Goal: Information Seeking & Learning: Learn about a topic

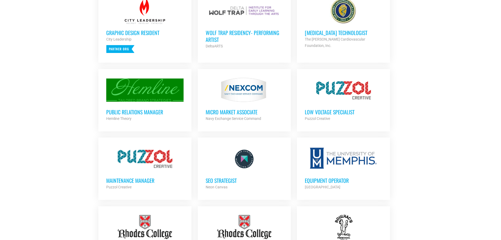
scroll to position [263, 0]
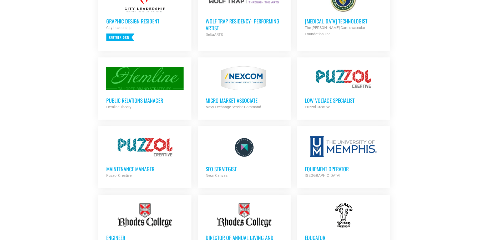
click at [338, 75] on div at bounding box center [343, 78] width 77 height 26
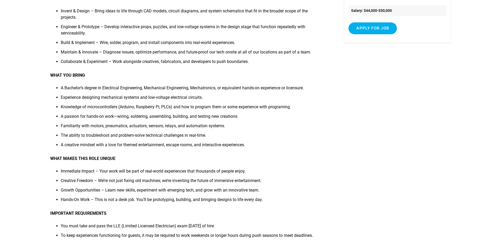
scroll to position [105, 0]
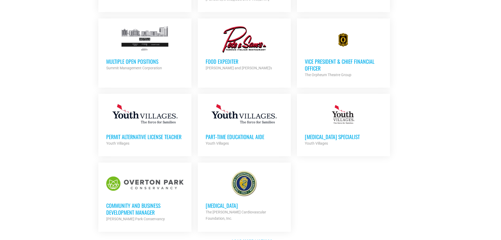
scroll to position [526, 0]
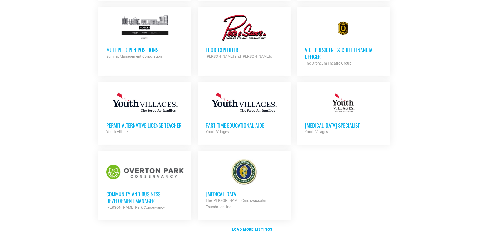
click at [124, 49] on h3 "Multiple Open Positions" at bounding box center [144, 49] width 77 height 7
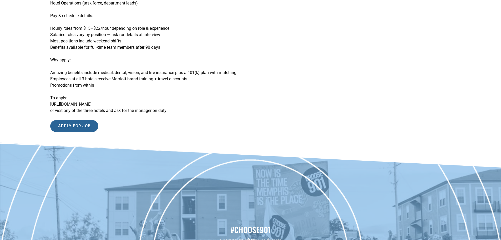
scroll to position [158, 0]
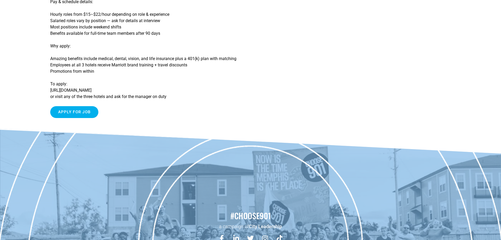
drag, startPoint x: 123, startPoint y: 91, endPoint x: 43, endPoint y: 88, distance: 79.8
click at [43, 88] on article "Multiple Open Positions Multiple roles open in Housekeeping, Maintenance, Front…" at bounding box center [250, 2] width 501 height 253
click at [46, 88] on article "Multiple Open Positions Multiple roles open in Housekeeping, Maintenance, Front…" at bounding box center [250, 2] width 501 height 253
drag, startPoint x: 50, startPoint y: 88, endPoint x: 126, endPoint y: 92, distance: 76.1
click at [128, 93] on p "To apply: https://jobs.lever.co/summitmgmt-corp or visit any of the three hotel…" at bounding box center [187, 90] width 274 height 19
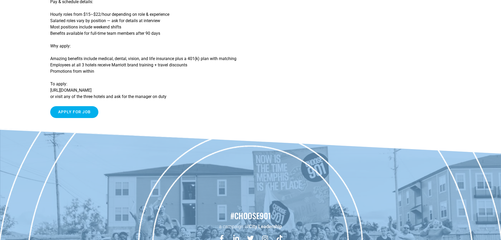
copy p "https://jobs.lever.co/summitmgmt-corp"
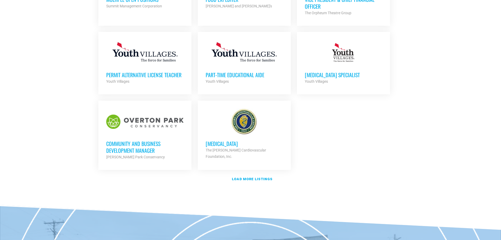
scroll to position [579, 0]
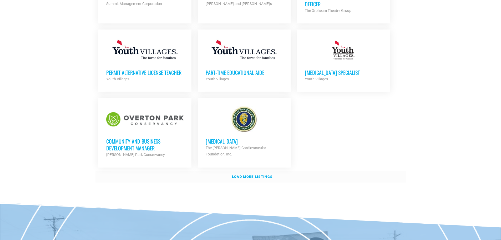
click at [244, 174] on strong "Load more listings" at bounding box center [252, 176] width 41 height 4
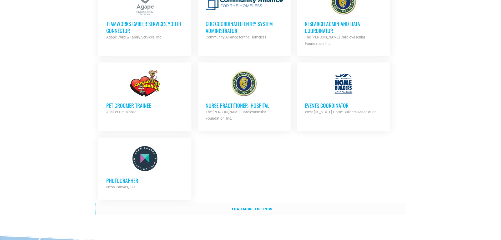
scroll to position [1105, 0]
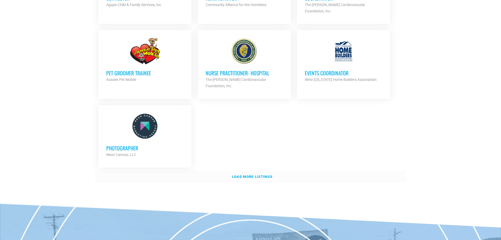
click at [249, 174] on strong "Load more listings" at bounding box center [252, 176] width 41 height 4
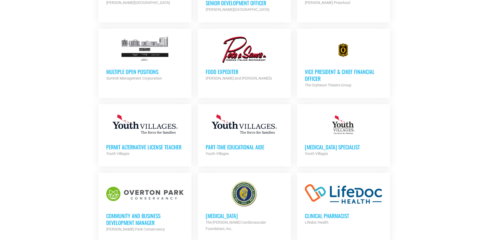
scroll to position [500, 0]
